Goal: Task Accomplishment & Management: Use online tool/utility

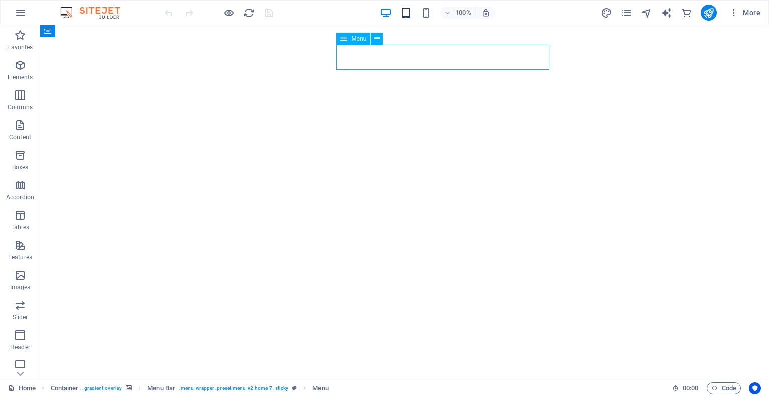
select select
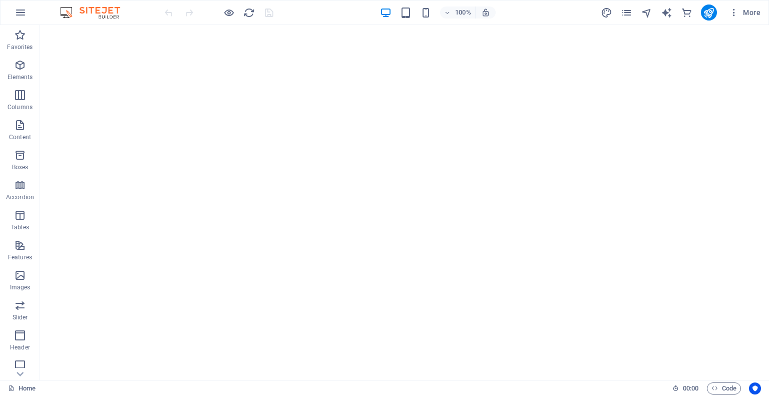
click at [83, 8] on img at bounding box center [95, 13] width 75 height 12
click at [16, 16] on icon "button" at bounding box center [21, 13] width 12 height 12
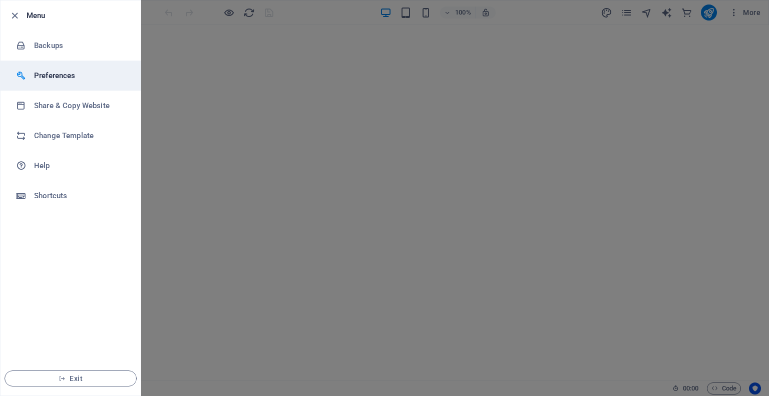
click at [53, 73] on h6 "Preferences" at bounding box center [80, 76] width 93 height 12
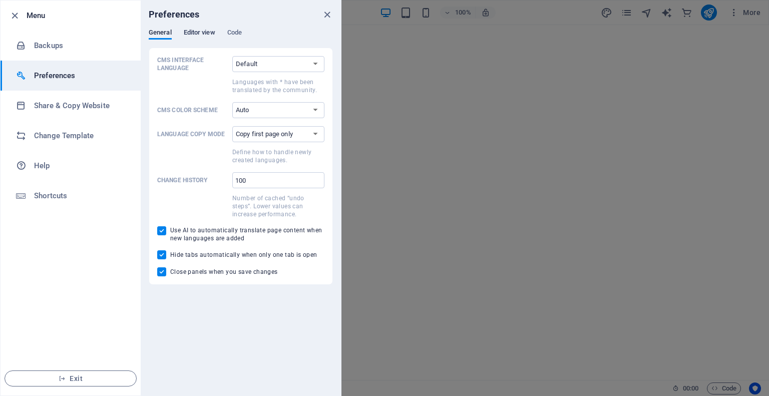
click at [205, 36] on span "Editor view" at bounding box center [200, 34] width 32 height 14
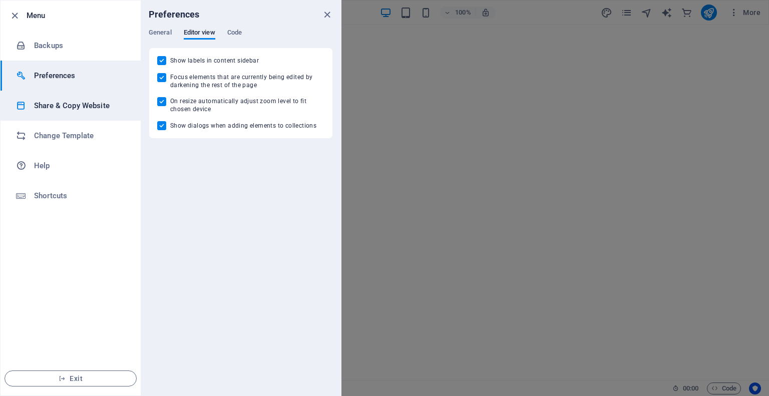
click at [80, 101] on h6 "Share & Copy Website" at bounding box center [80, 106] width 93 height 12
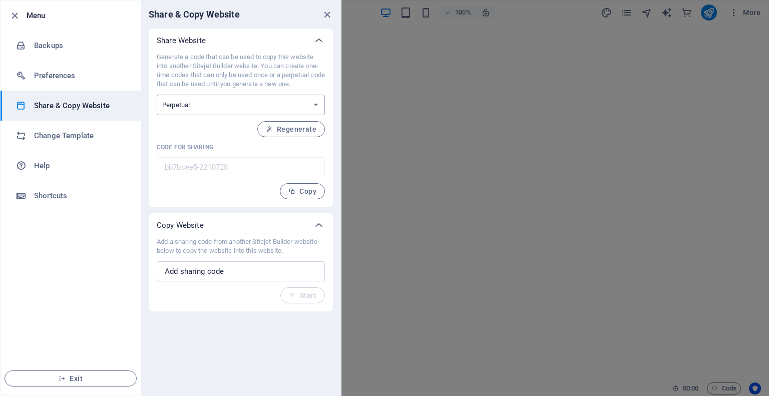
click at [218, 106] on select "One-time Perpetual" at bounding box center [241, 105] width 168 height 21
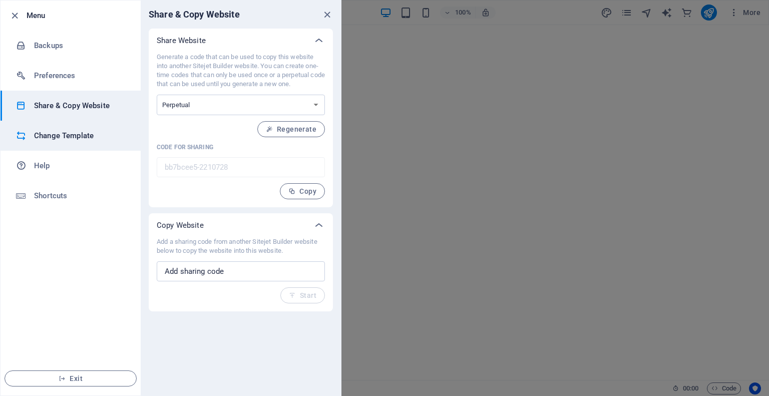
click at [62, 144] on li "Change Template" at bounding box center [71, 136] width 140 height 30
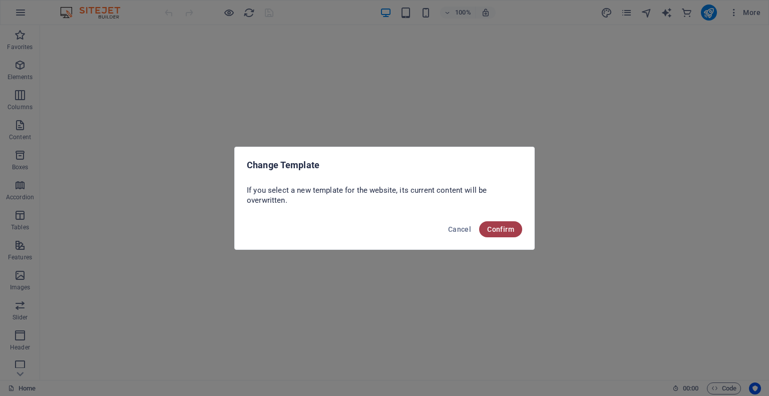
click at [492, 229] on span "Confirm" at bounding box center [500, 229] width 27 height 8
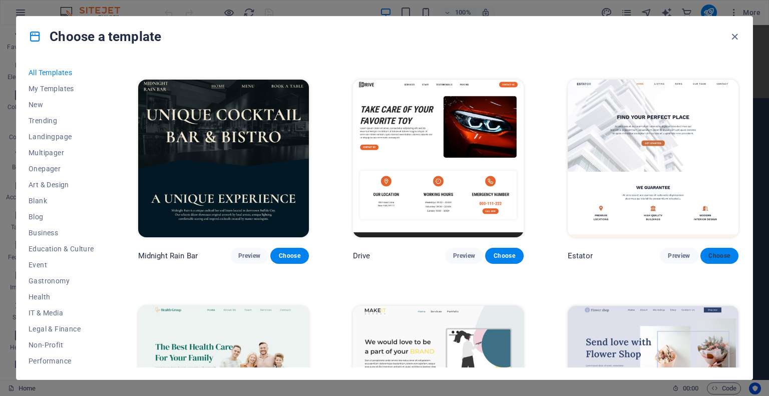
click at [710, 252] on span "Choose" at bounding box center [719, 256] width 22 height 8
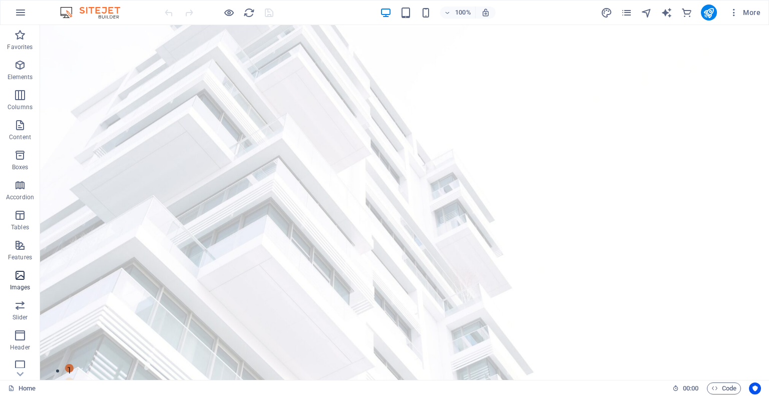
scroll to position [125, 0]
click at [22, 216] on icon "button" at bounding box center [20, 210] width 12 height 12
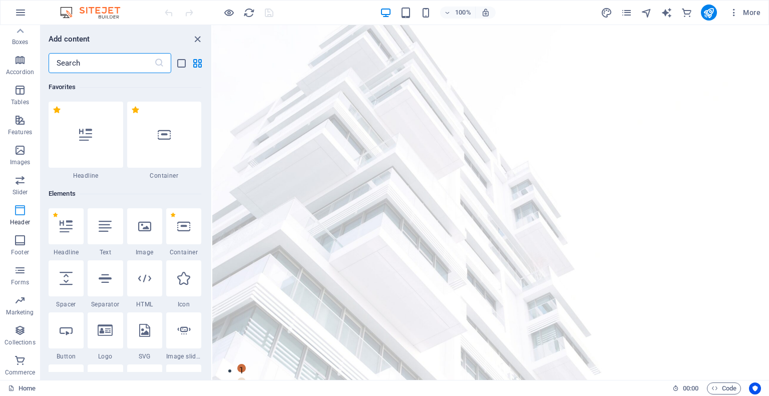
scroll to position [6027, 0]
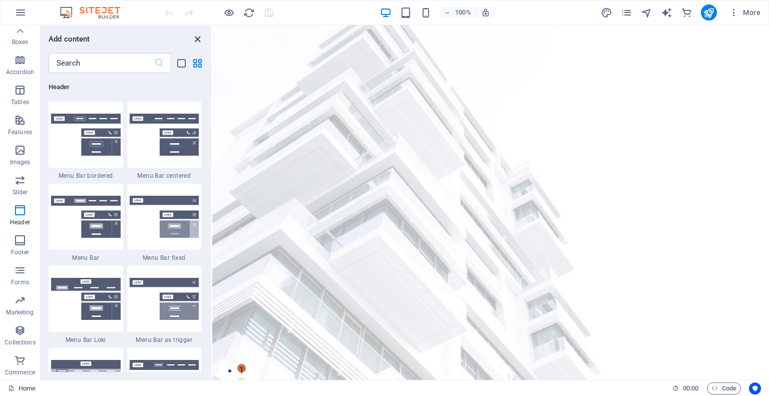
click at [199, 41] on icon "close panel" at bounding box center [198, 40] width 12 height 12
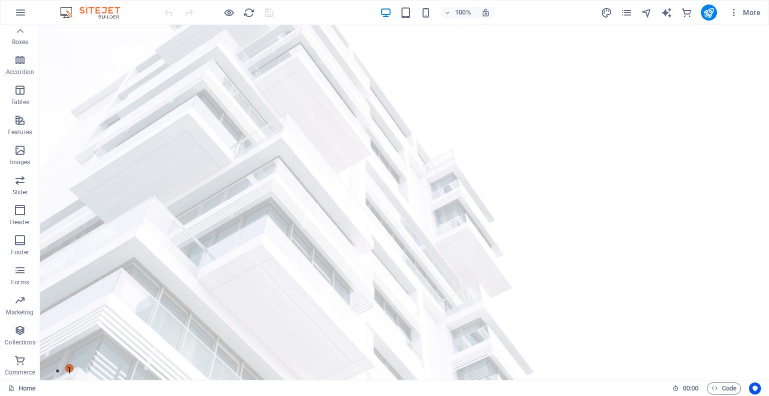
click at [427, 19] on div "100%" at bounding box center [438, 13] width 116 height 16
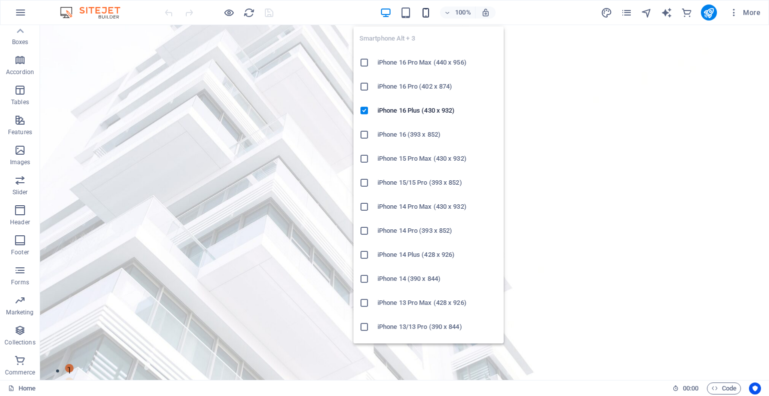
click at [427, 17] on icon "button" at bounding box center [426, 13] width 12 height 12
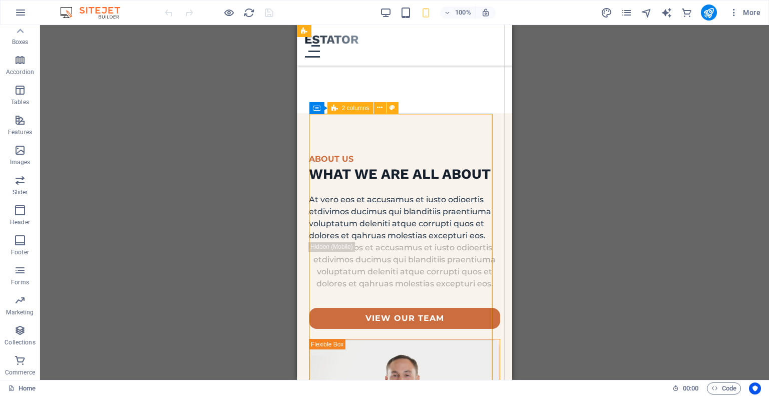
scroll to position [2683, 0]
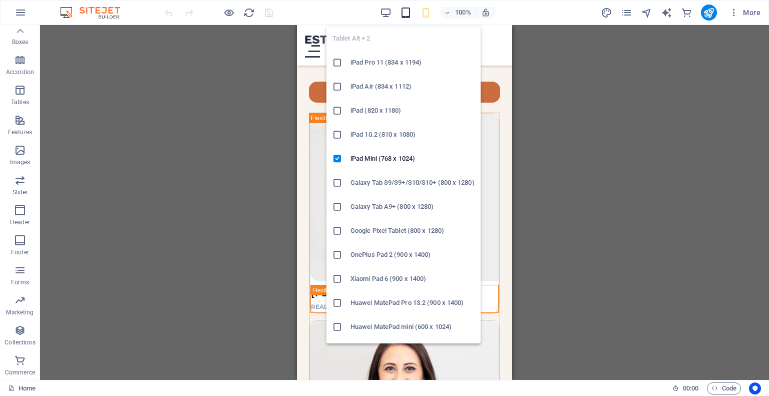
click at [408, 12] on icon "button" at bounding box center [406, 13] width 12 height 12
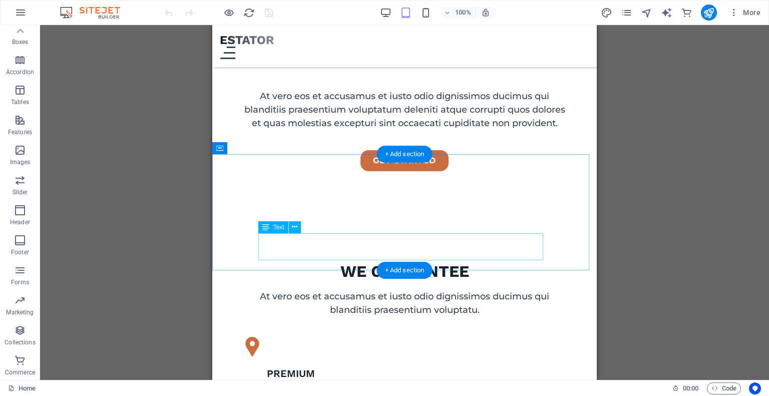
scroll to position [0, 0]
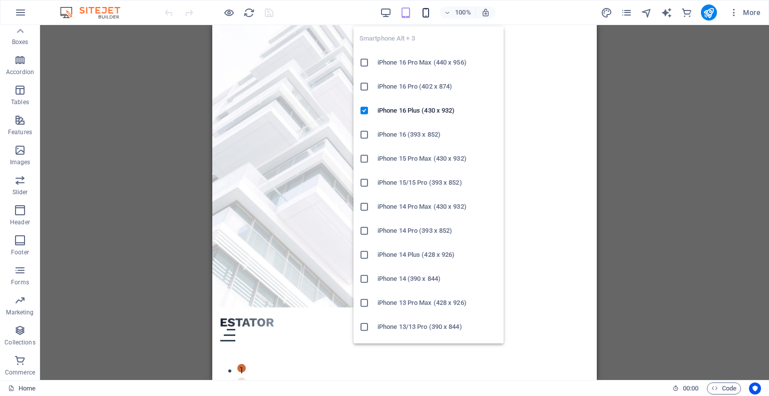
click at [422, 13] on icon "button" at bounding box center [426, 13] width 12 height 12
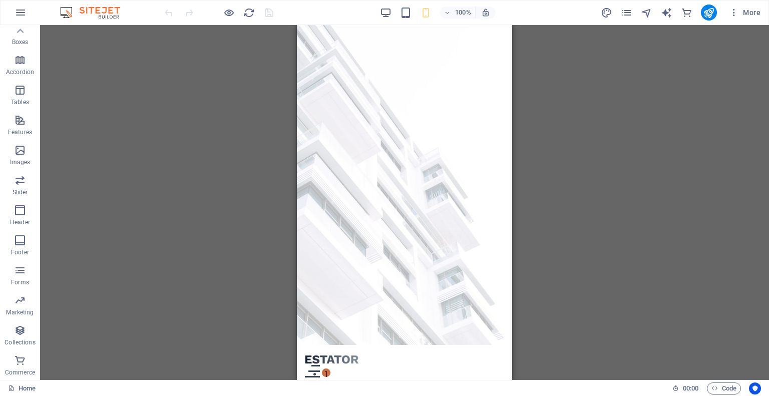
click at [393, 10] on div "100%" at bounding box center [438, 13] width 116 height 16
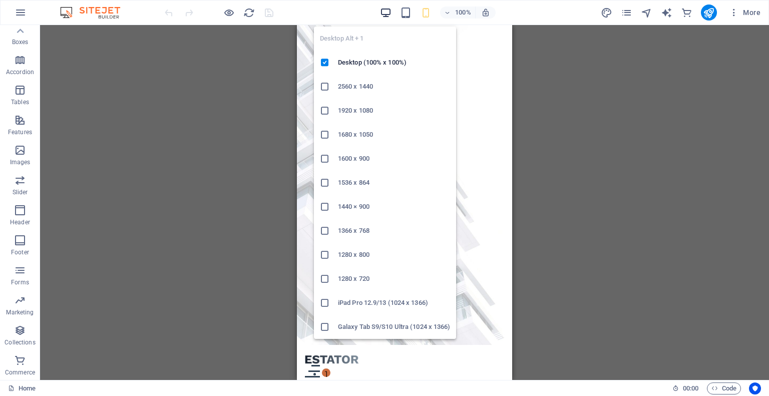
click at [387, 10] on icon "button" at bounding box center [386, 13] width 12 height 12
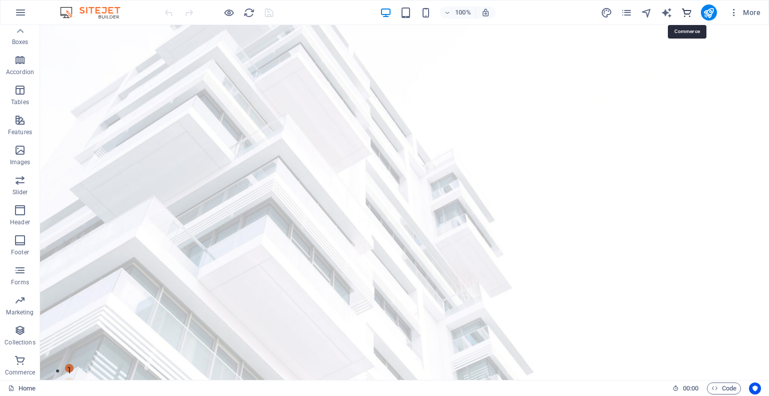
click at [689, 10] on icon "commerce" at bounding box center [687, 13] width 12 height 12
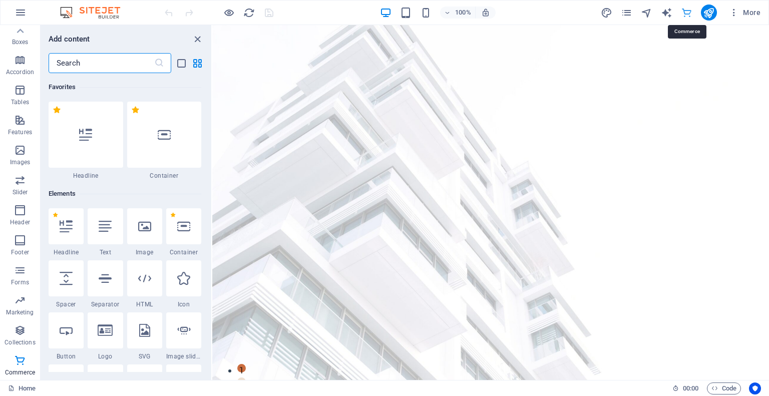
scroll to position [9645, 0]
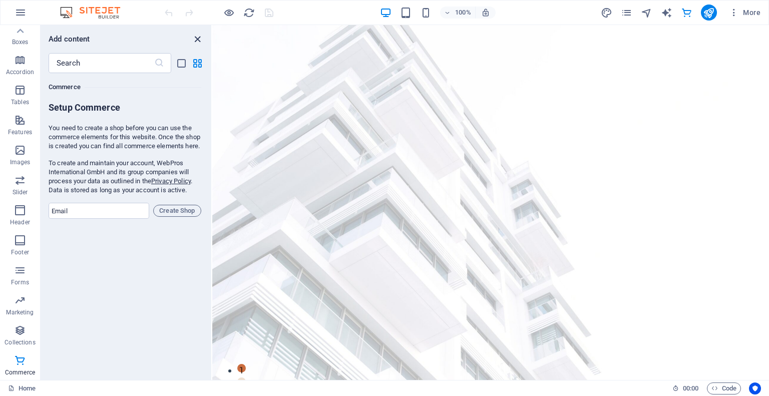
click at [195, 41] on icon "close panel" at bounding box center [198, 40] width 12 height 12
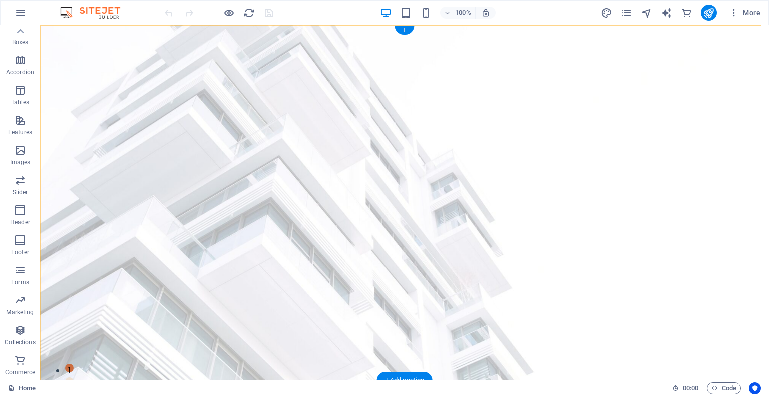
click at [406, 31] on div "+" at bounding box center [404, 30] width 20 height 9
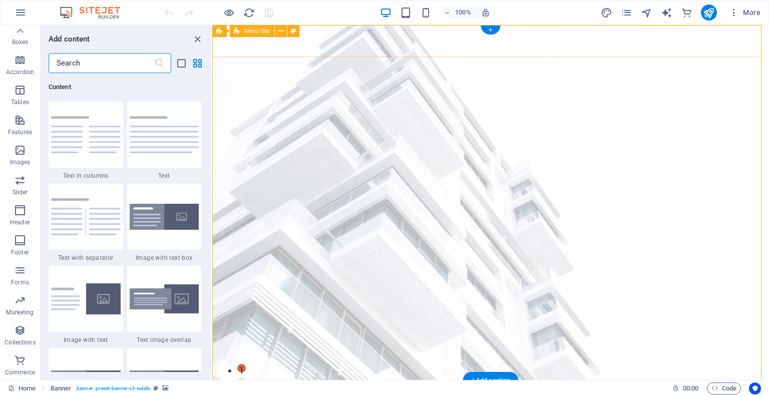
scroll to position [1751, 0]
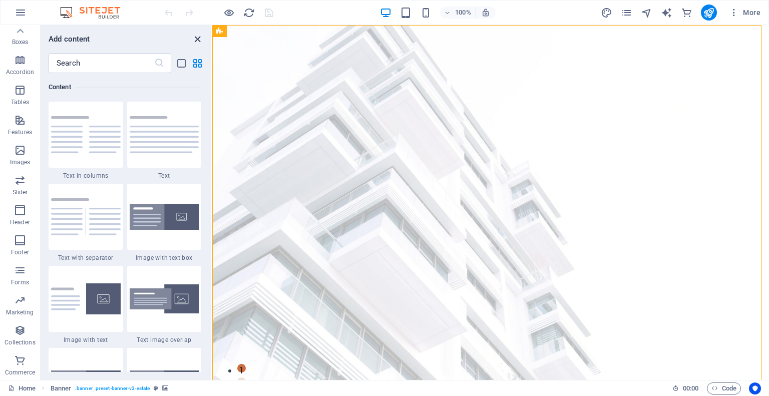
click at [194, 39] on icon "close panel" at bounding box center [198, 40] width 12 height 12
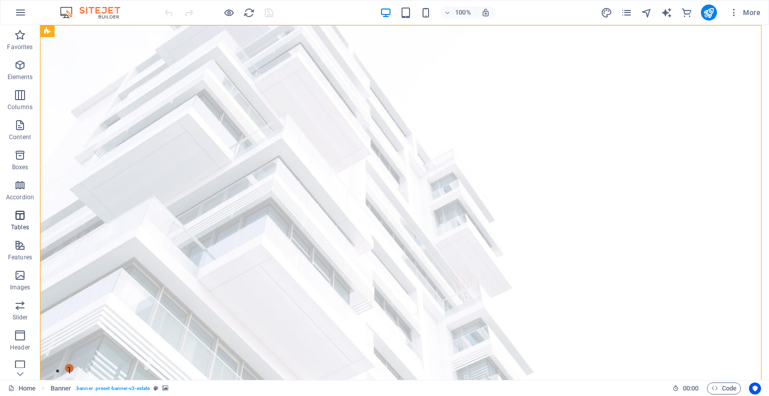
scroll to position [125, 0]
click at [24, 268] on icon "button" at bounding box center [20, 270] width 12 height 12
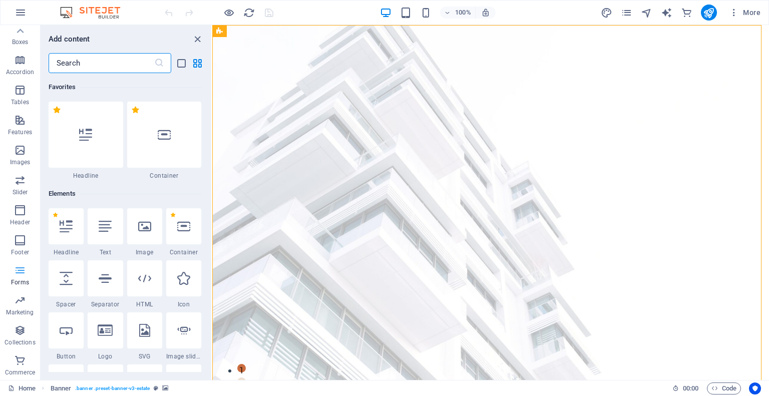
scroll to position [7307, 0]
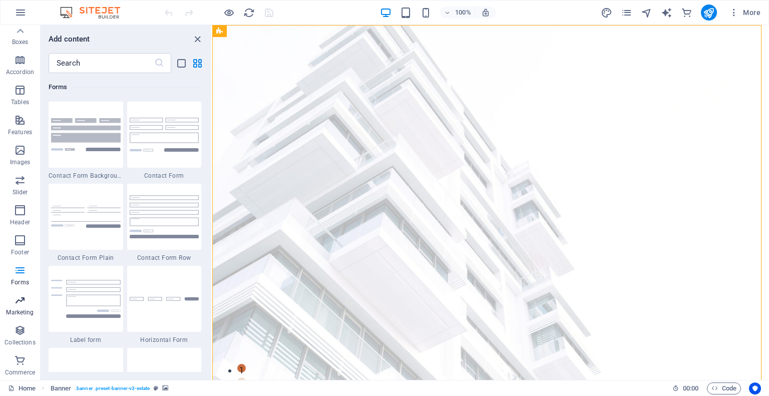
click at [24, 304] on icon "button" at bounding box center [20, 300] width 12 height 12
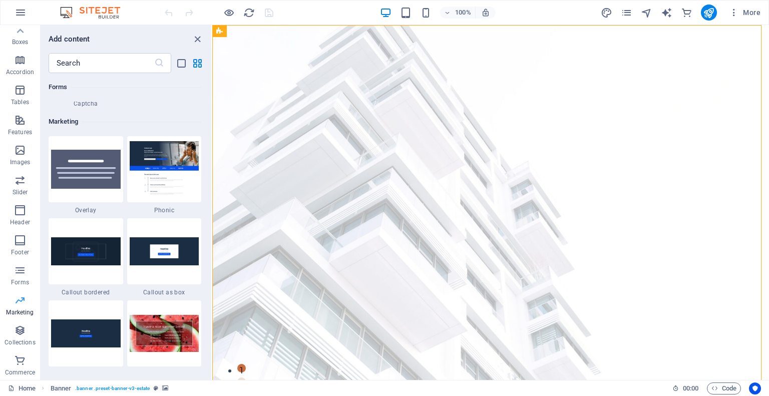
scroll to position [8152, 0]
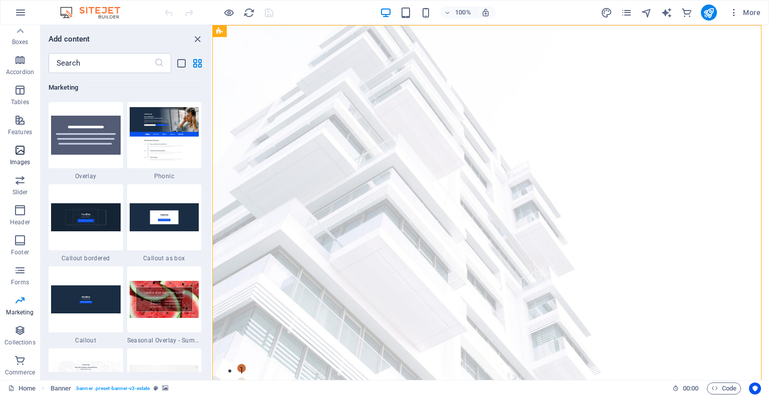
click at [20, 156] on span "Images" at bounding box center [20, 156] width 40 height 24
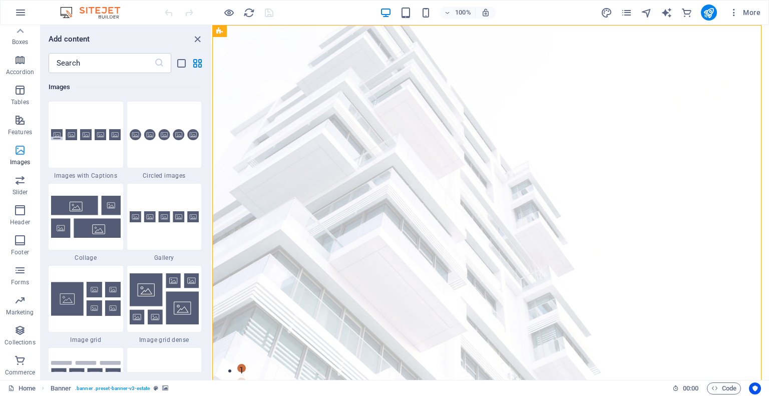
scroll to position [0, 0]
click at [18, 193] on p "Accordion" at bounding box center [20, 197] width 28 height 8
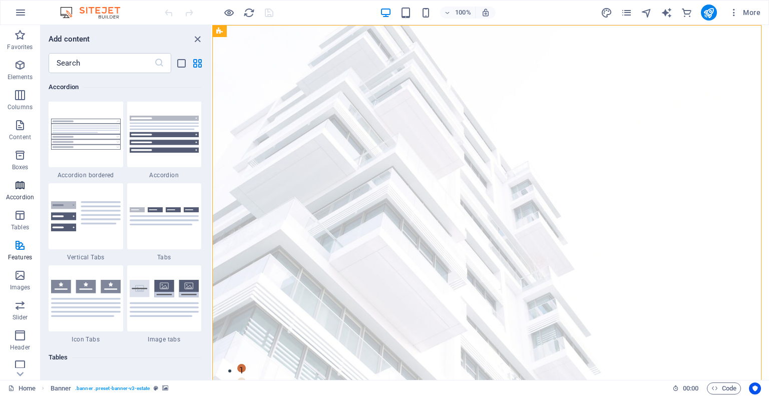
scroll to position [3195, 0]
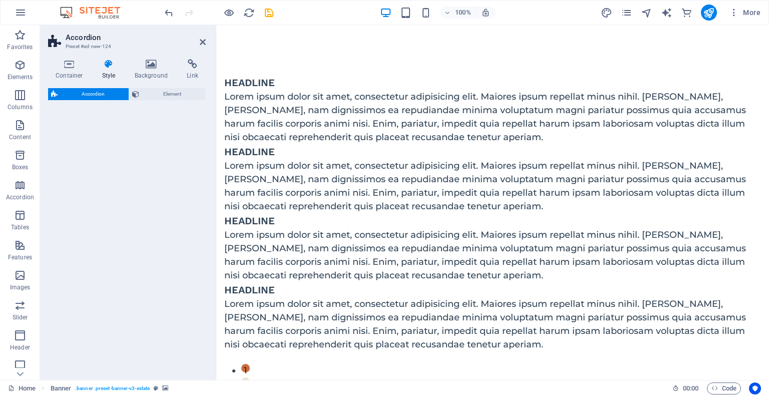
select select "rem"
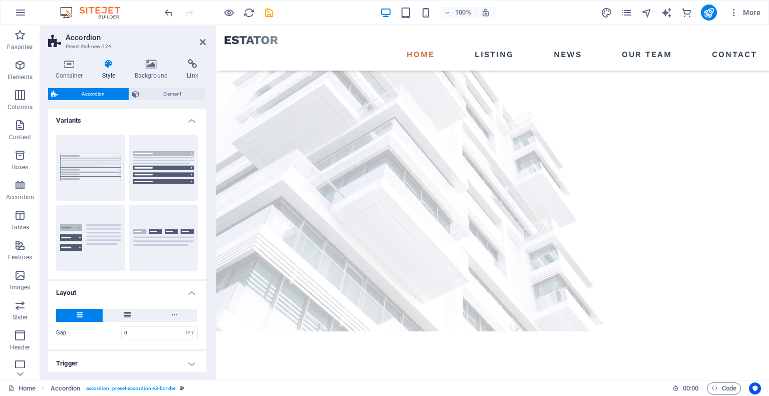
scroll to position [10, 0]
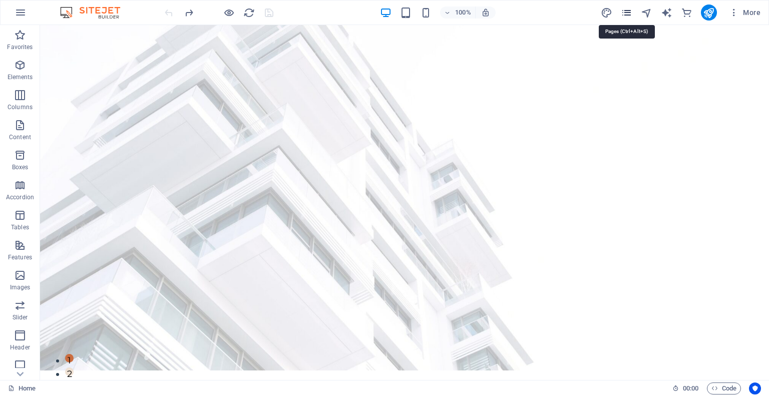
click at [627, 9] on icon "pages" at bounding box center [627, 13] width 12 height 12
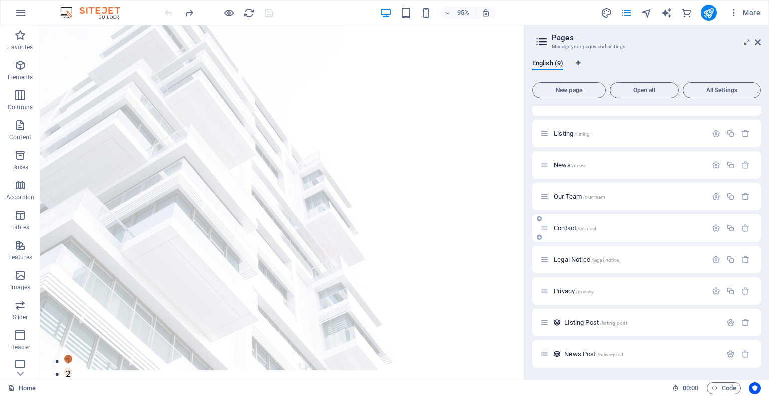
scroll to position [0, 0]
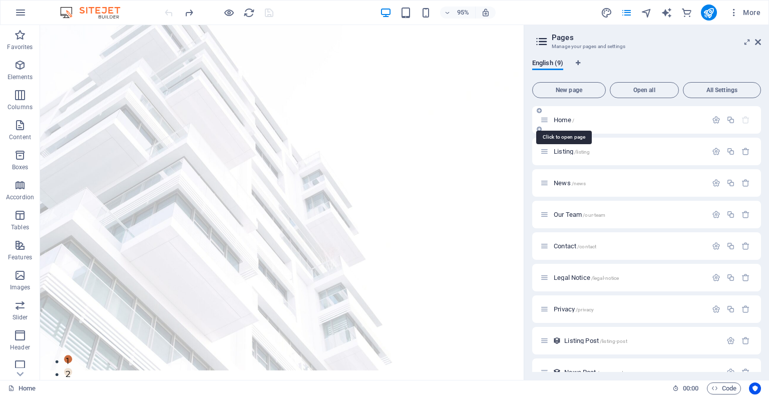
click at [569, 118] on span "Home /" at bounding box center [564, 120] width 21 height 8
click at [596, 152] on p "Listing /listing" at bounding box center [629, 151] width 150 height 7
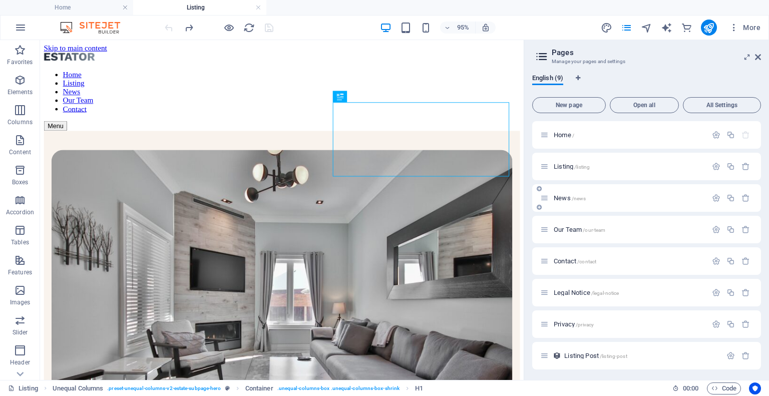
click at [563, 196] on span "News /news" at bounding box center [570, 198] width 32 height 8
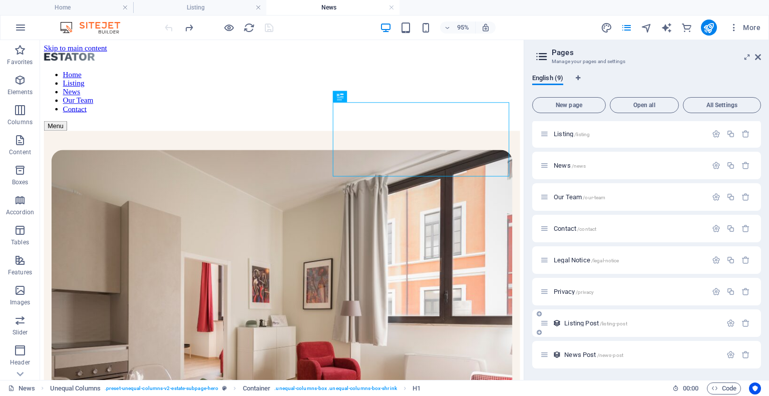
click at [596, 322] on span "Listing Post /listing-post" at bounding box center [595, 323] width 63 height 8
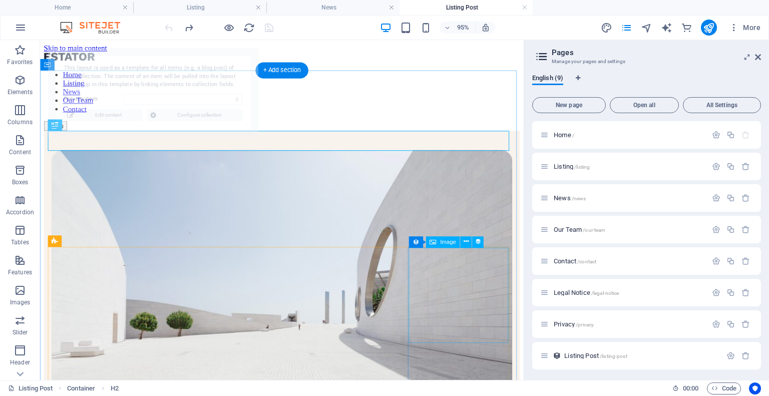
select select "68e0d800f1b6f911f2001ff6"
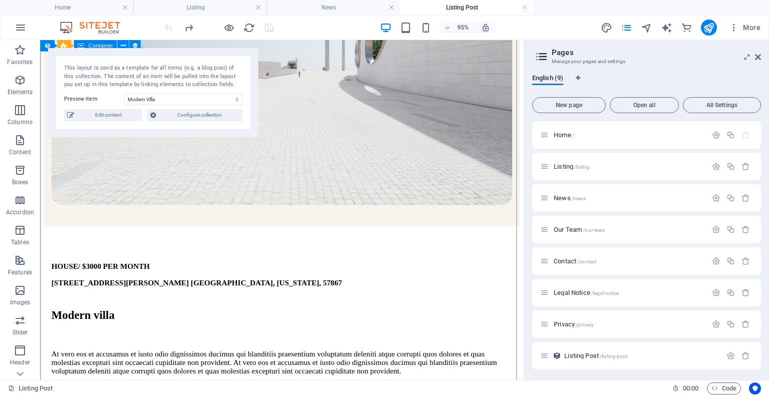
scroll to position [294, 0]
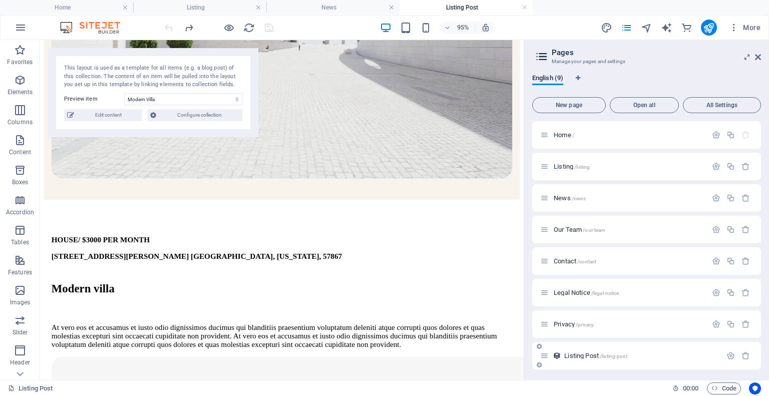
click at [621, 355] on span "/listing-post" at bounding box center [614, 356] width 28 height 6
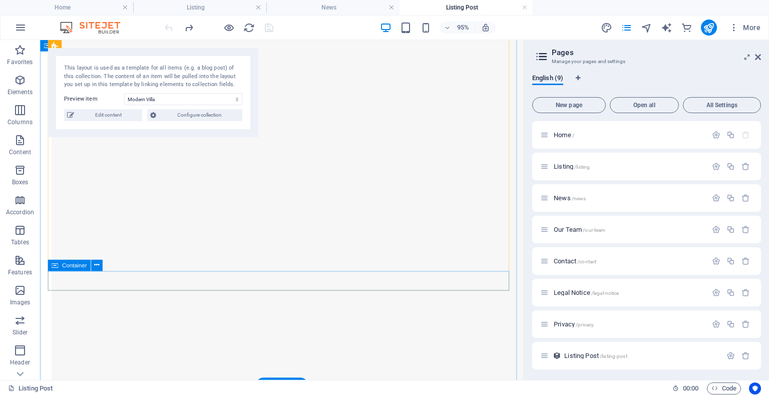
scroll to position [1860, 0]
click at [612, 329] on div "Privacy /privacy" at bounding box center [623, 324] width 167 height 12
click at [563, 324] on span "Privacy /privacy" at bounding box center [574, 324] width 40 height 8
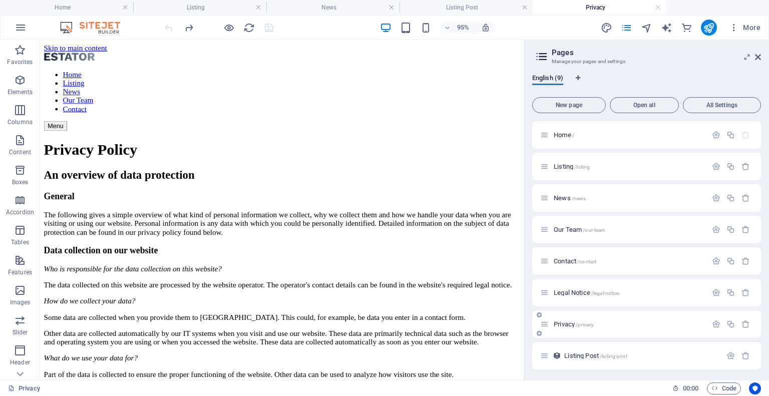
scroll to position [0, 0]
click at [711, 28] on icon "publish" at bounding box center [709, 28] width 12 height 12
